Goal: Task Accomplishment & Management: Use online tool/utility

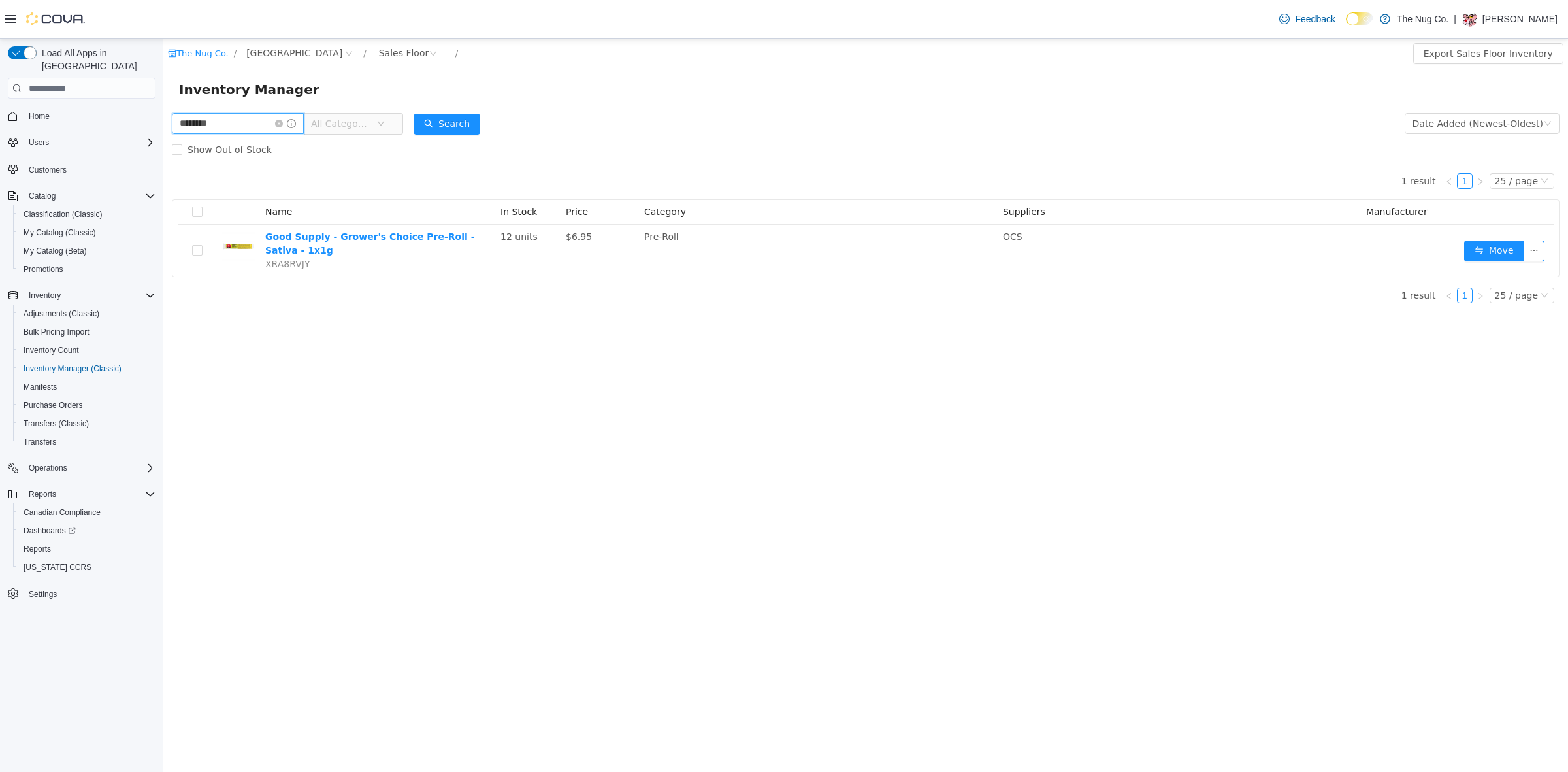
drag, startPoint x: 247, startPoint y: 122, endPoint x: 0, endPoint y: 309, distance: 309.8
click at [163, 309] on html "The Nug Co. / [STREET_ADDRESS] / Sales Floor / Export Sales Floor Inventory Inv…" at bounding box center [865, 405] width 1405 height 733
type input "******"
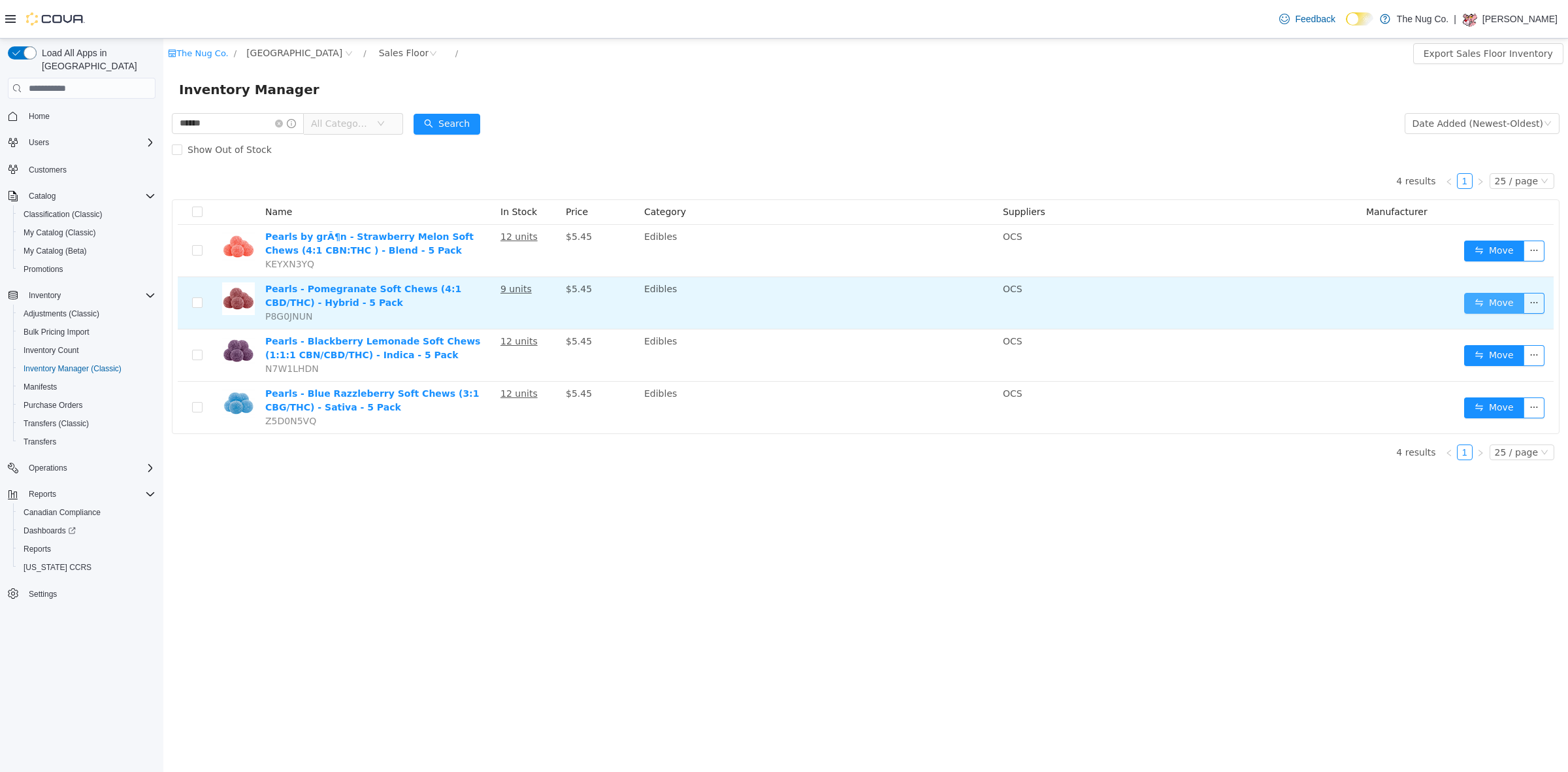
click at [1500, 296] on button "Move" at bounding box center [1494, 303] width 60 height 21
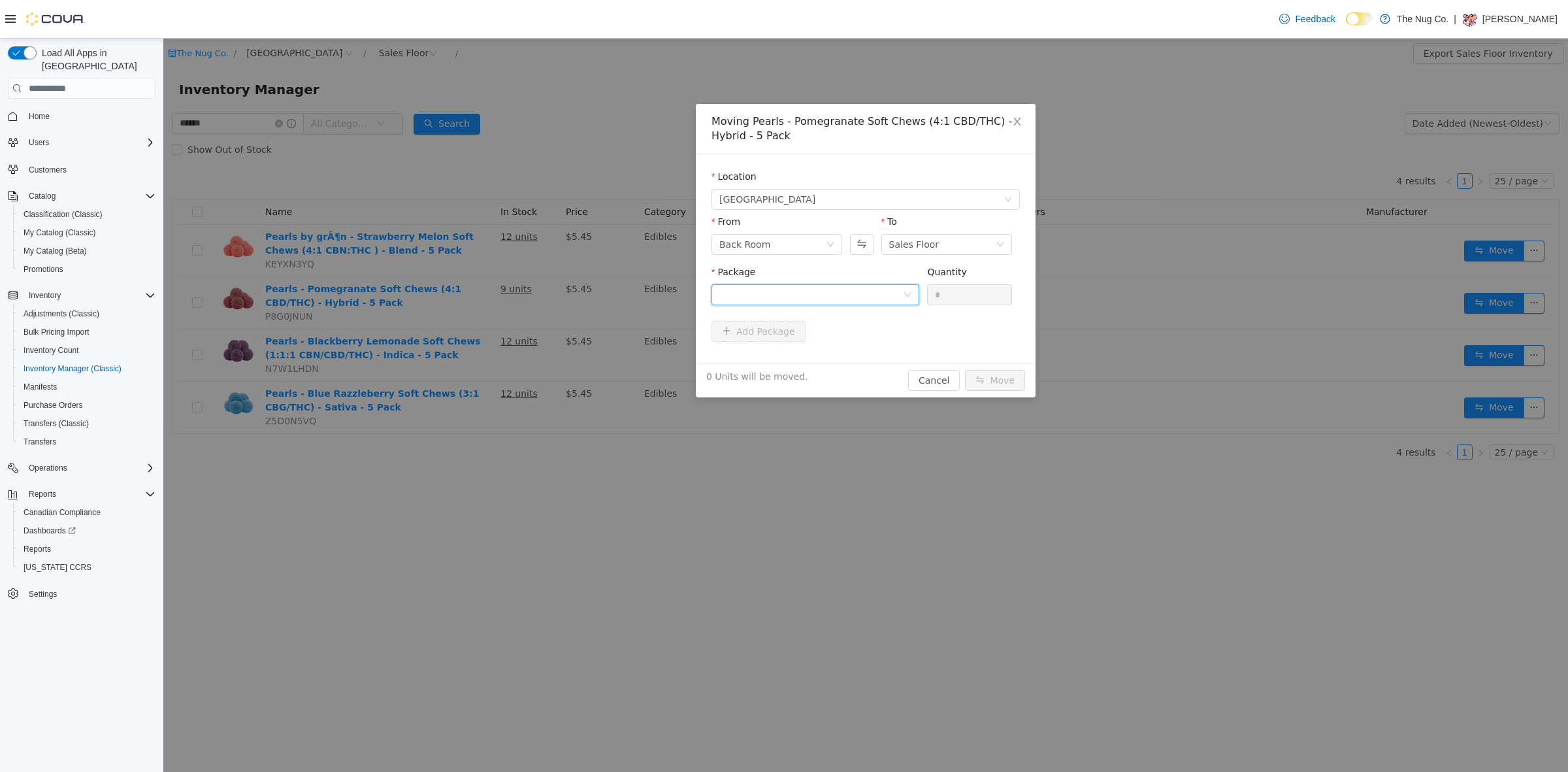
click at [781, 286] on div at bounding box center [811, 294] width 184 height 19
click at [779, 341] on li "PP300 Quantity : 10 Units" at bounding box center [815, 348] width 208 height 35
click at [952, 284] on div "*" at bounding box center [970, 294] width 85 height 21
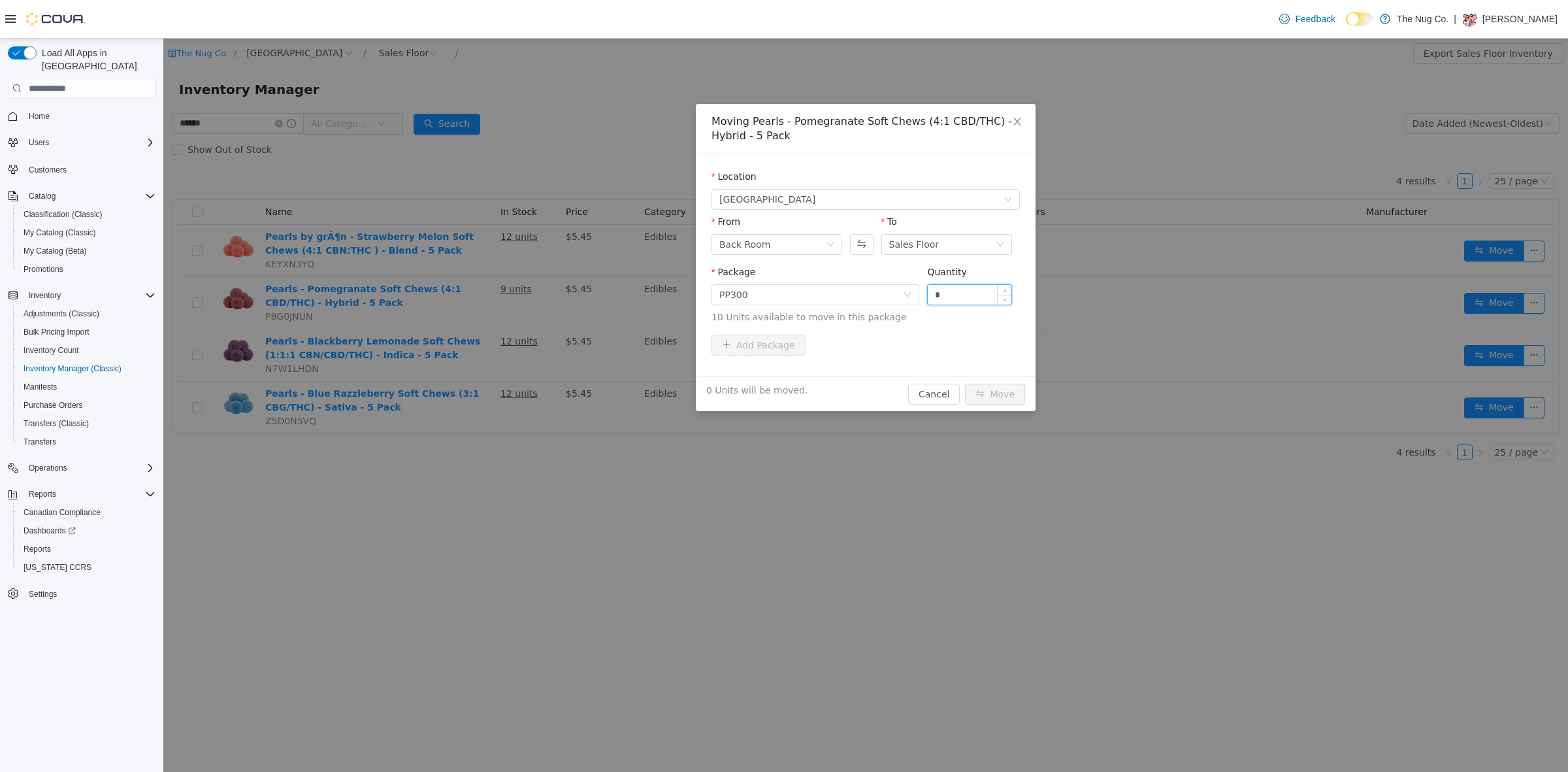
click at [952, 285] on input "*" at bounding box center [970, 294] width 84 height 19
type input "*"
drag, startPoint x: 999, startPoint y: 398, endPoint x: 999, endPoint y: 386, distance: 12.0
click at [999, 396] on button "Move" at bounding box center [994, 394] width 60 height 21
